Goal: Obtain resource: Download file/media

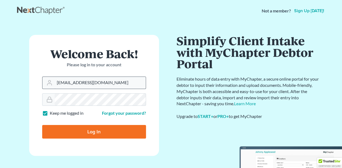
type input "[EMAIL_ADDRESS][DOMAIN_NAME]"
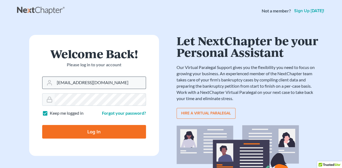
click at [42, 125] on input "Log In" at bounding box center [94, 132] width 104 height 14
type input "Thinking..."
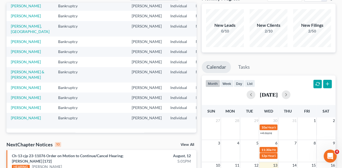
scroll to position [54, 0]
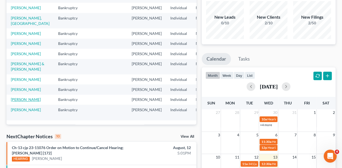
click at [16, 97] on link "Miller, Nicole" at bounding box center [26, 99] width 30 height 5
select select "6"
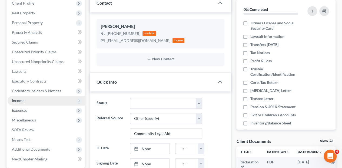
scroll to position [181, 0]
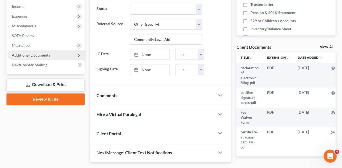
click at [22, 53] on span "Additional Documents" at bounding box center [31, 55] width 38 height 5
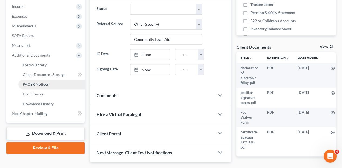
click at [31, 82] on span "PACER Notices" at bounding box center [36, 84] width 26 height 5
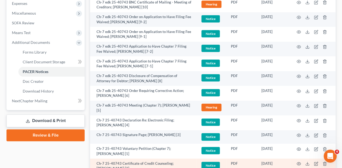
scroll to position [230, 0]
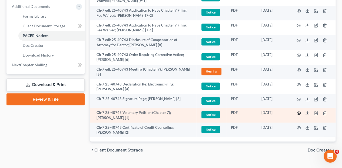
click at [300, 111] on icon "button" at bounding box center [299, 113] width 4 height 4
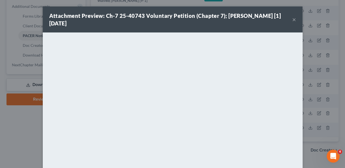
click at [292, 20] on button "×" at bounding box center [294, 19] width 4 height 6
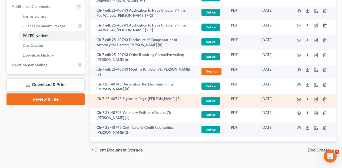
click at [299, 99] on circle "button" at bounding box center [298, 99] width 1 height 1
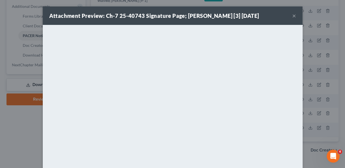
click at [293, 17] on button "×" at bounding box center [294, 15] width 4 height 6
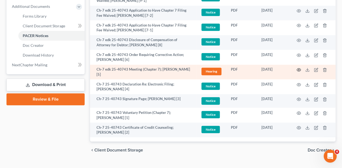
click at [299, 68] on icon "button" at bounding box center [299, 70] width 4 height 4
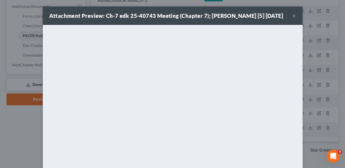
click at [293, 15] on button "×" at bounding box center [294, 15] width 4 height 6
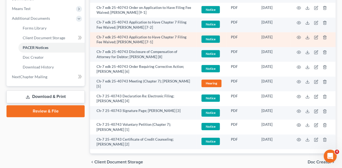
scroll to position [212, 0]
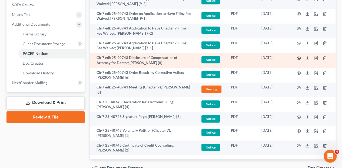
click at [297, 56] on icon "button" at bounding box center [299, 58] width 4 height 4
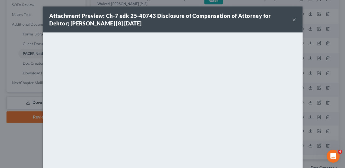
click at [292, 20] on button "×" at bounding box center [294, 19] width 4 height 6
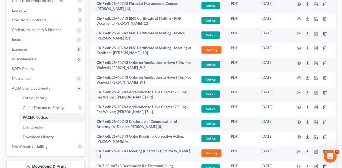
scroll to position [180, 0]
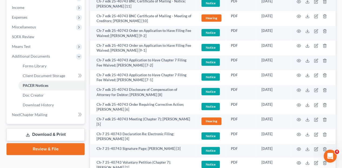
click at [46, 128] on link "Download & Print" at bounding box center [45, 134] width 78 height 13
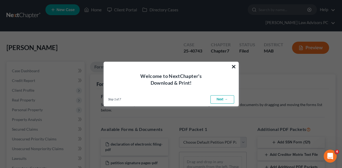
click at [235, 66] on button "×" at bounding box center [233, 66] width 5 height 9
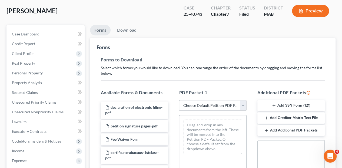
scroll to position [54, 0]
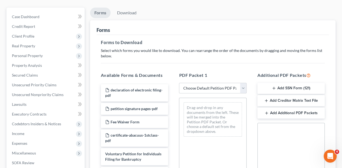
click at [289, 95] on button "Add Creditor Matrix Text File" at bounding box center [290, 100] width 67 height 11
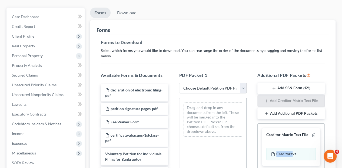
drag, startPoint x: 293, startPoint y: 141, endPoint x: 263, endPoint y: 147, distance: 30.3
click at [263, 147] on div "Creditor.txt" at bounding box center [291, 154] width 58 height 24
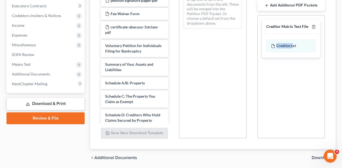
click at [317, 155] on span "Download" at bounding box center [321, 157] width 19 height 4
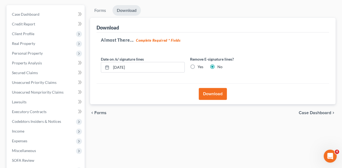
scroll to position [56, 0]
click at [220, 88] on button "Download" at bounding box center [213, 94] width 28 height 12
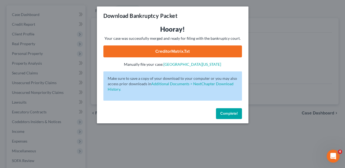
click at [164, 51] on link "CreditorMatrix.txt" at bounding box center [172, 51] width 138 height 12
